Goal: Task Accomplishment & Management: Use online tool/utility

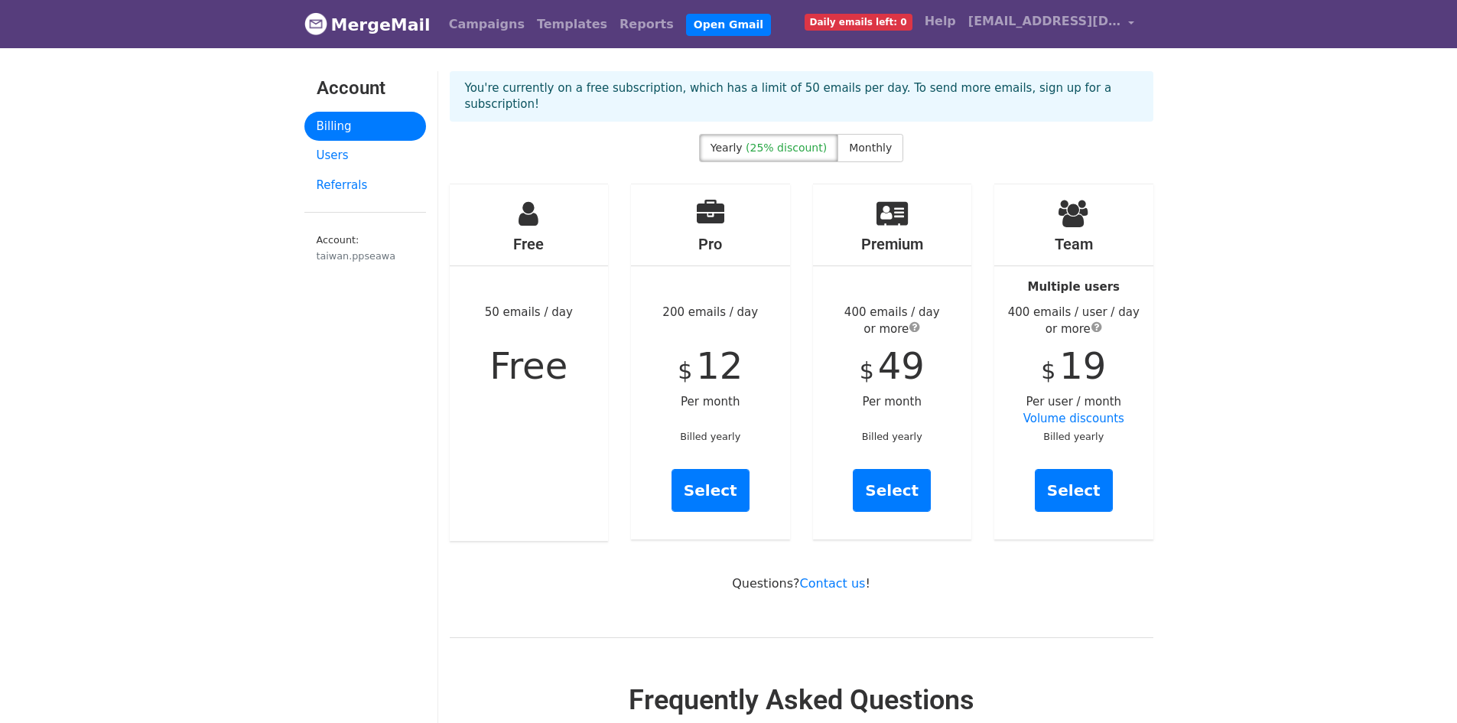
click at [514, 310] on div "Free 50 emails / day Free" at bounding box center [529, 362] width 159 height 356
drag, startPoint x: 570, startPoint y: 88, endPoint x: 871, endPoint y: 89, distance: 301.3
click at [871, 89] on p "You're currently on a free subscription, which has a limit of 50 emails per day…" at bounding box center [801, 96] width 673 height 32
click at [954, 81] on p "You're currently on a free subscription, which has a limit of 50 emails per day…" at bounding box center [801, 96] width 673 height 32
click at [875, 24] on span "Daily emails left: 0" at bounding box center [859, 22] width 108 height 17
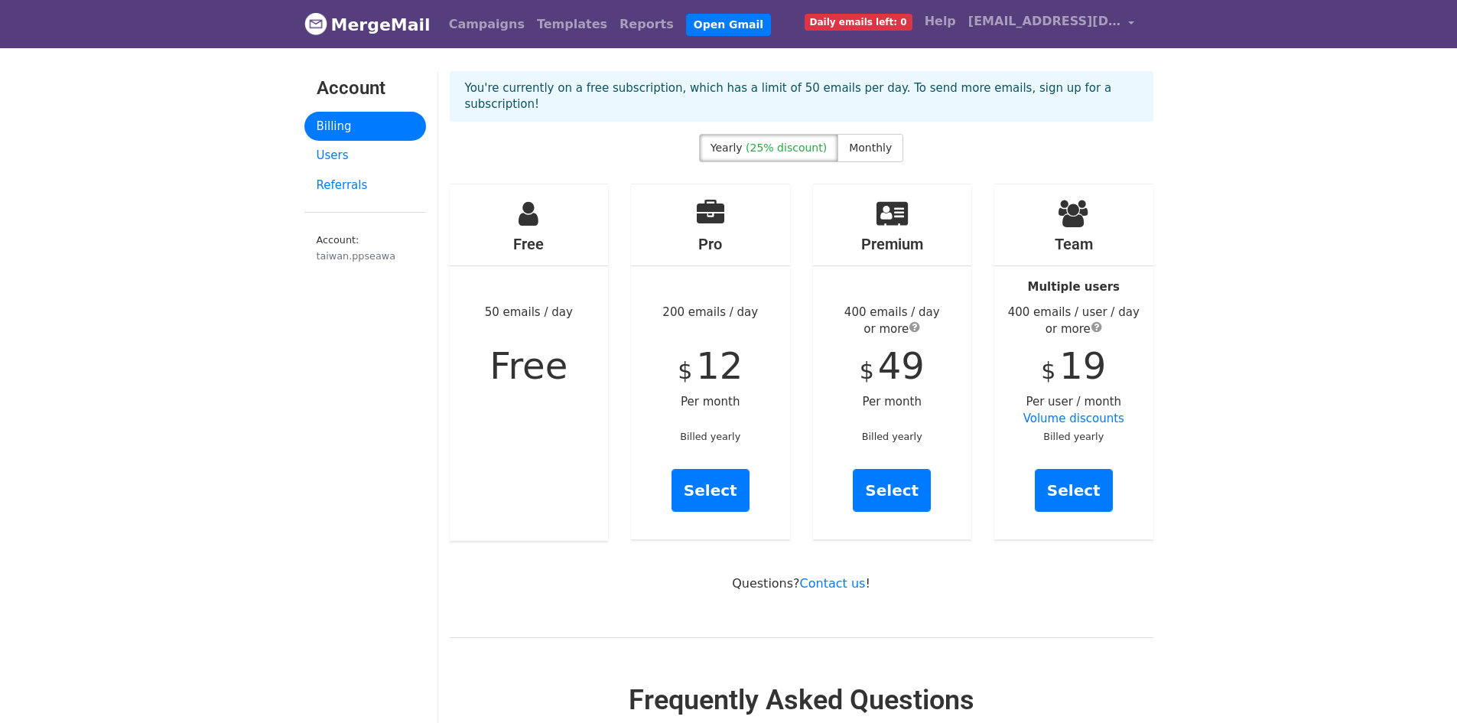
click at [874, 18] on span "Daily emails left: 0" at bounding box center [859, 22] width 108 height 17
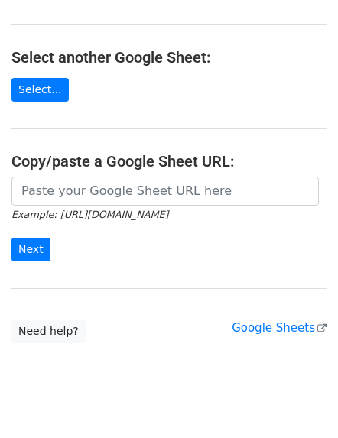
scroll to position [184, 0]
